Goal: Navigation & Orientation: Find specific page/section

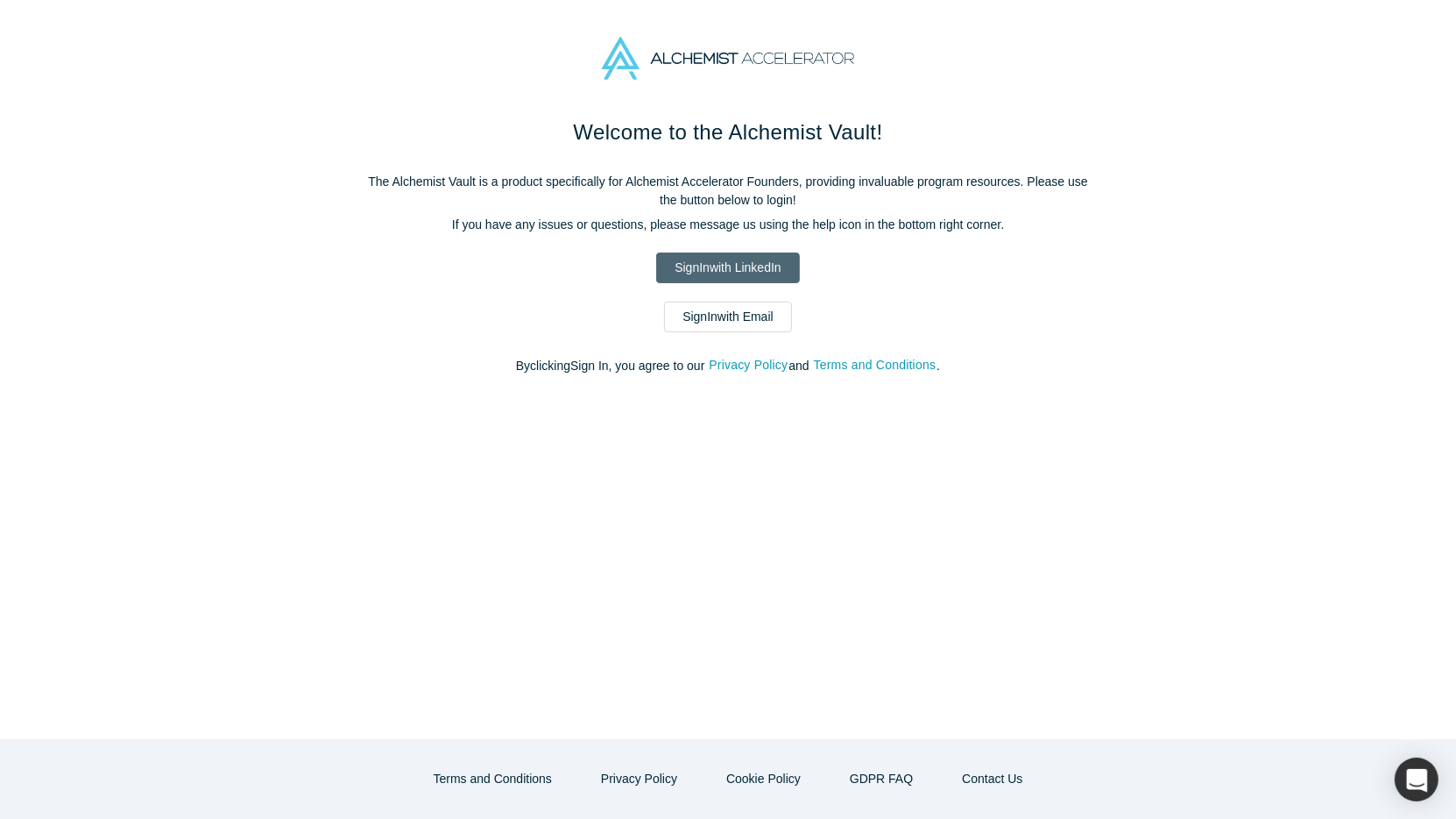
click at [731, 259] on link "Sign In with LinkedIn" at bounding box center [728, 268] width 142 height 31
